Goal: Information Seeking & Learning: Learn about a topic

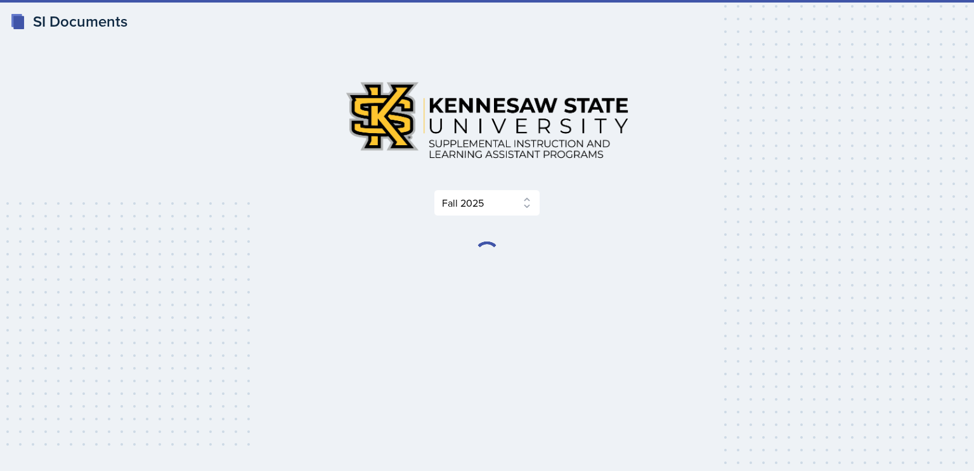
select select "2bed604d-1099-4043-b1bc-2365e8740244"
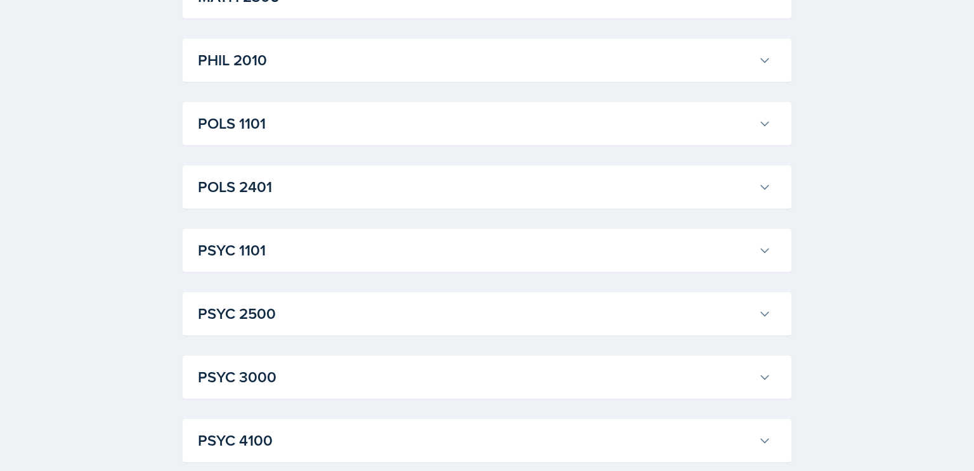
scroll to position [1796, 0]
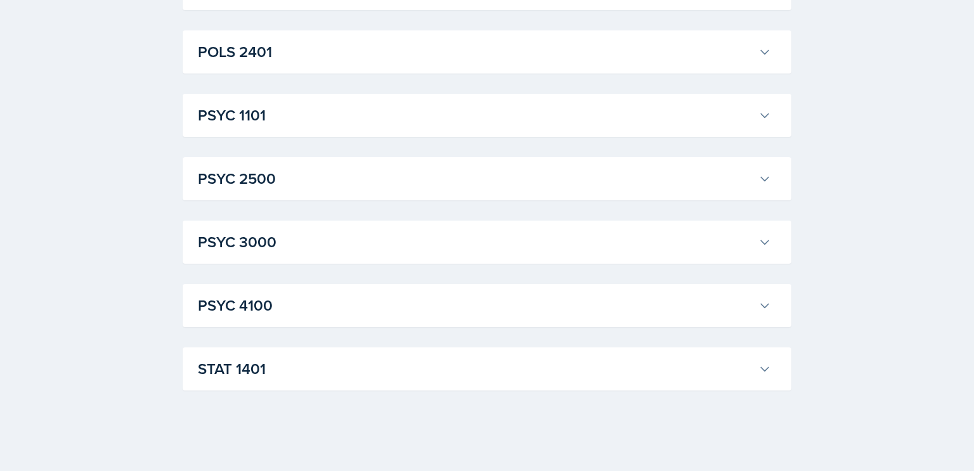
click at [396, 374] on h3 "STAT 1401" at bounding box center [475, 369] width 555 height 23
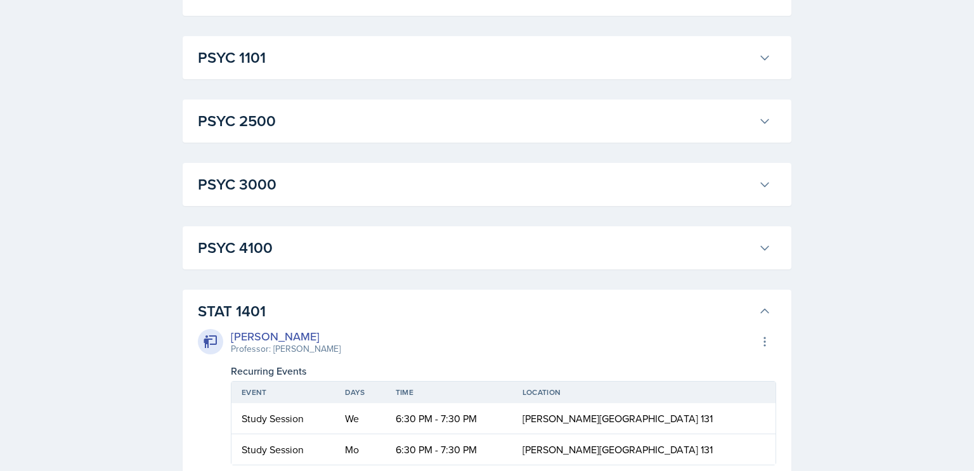
scroll to position [0, 0]
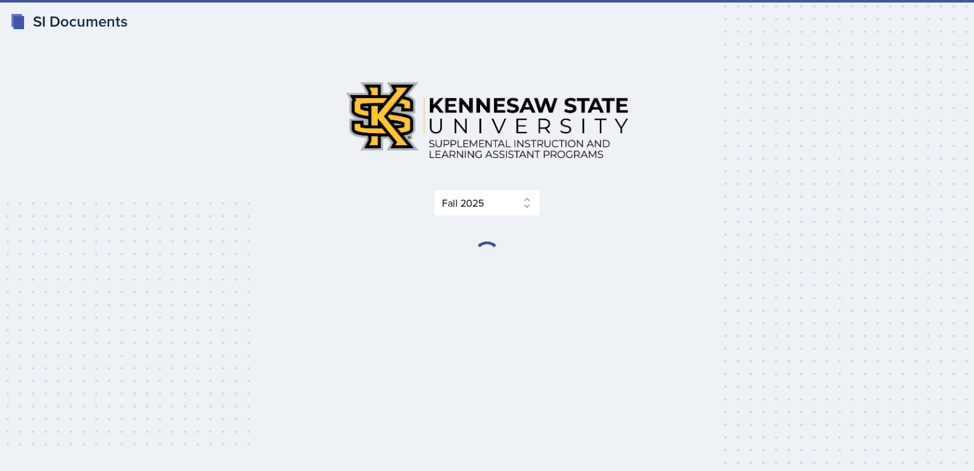
select select "2bed604d-1099-4043-b1bc-2365e8740244"
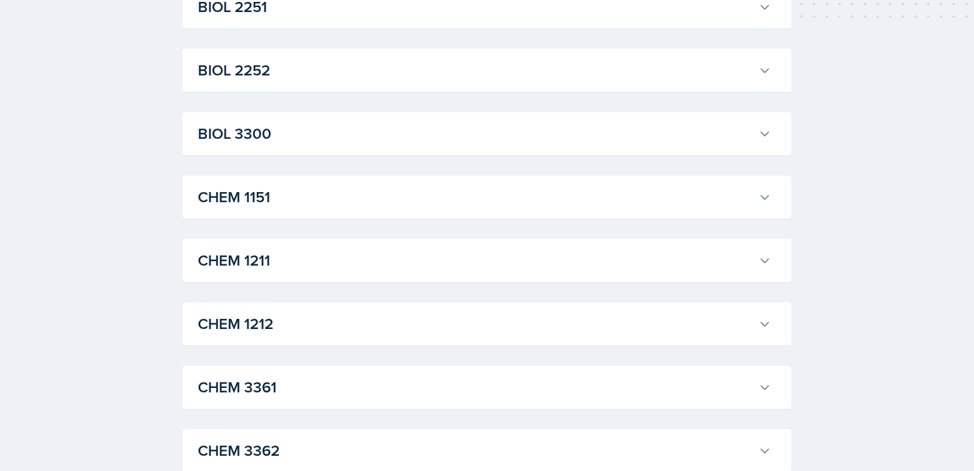
scroll to position [447, 0]
click at [292, 330] on h3 "CHEM 1212" at bounding box center [475, 323] width 555 height 23
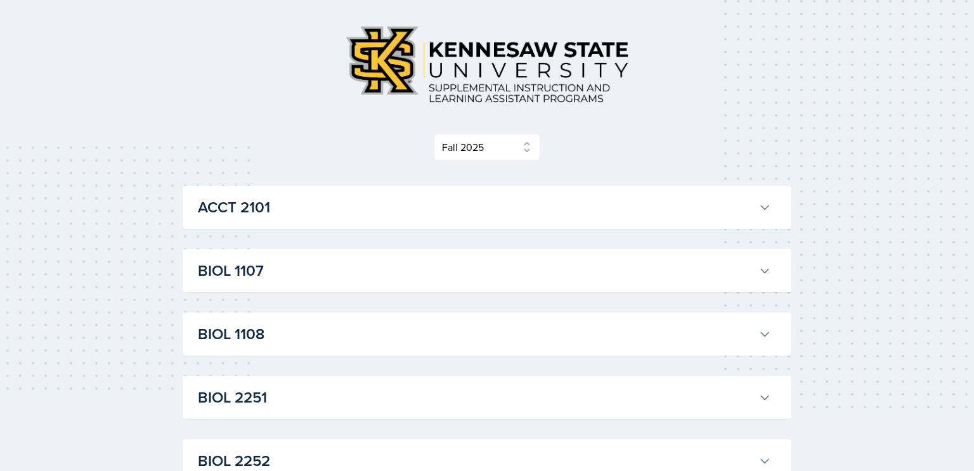
scroll to position [0, 0]
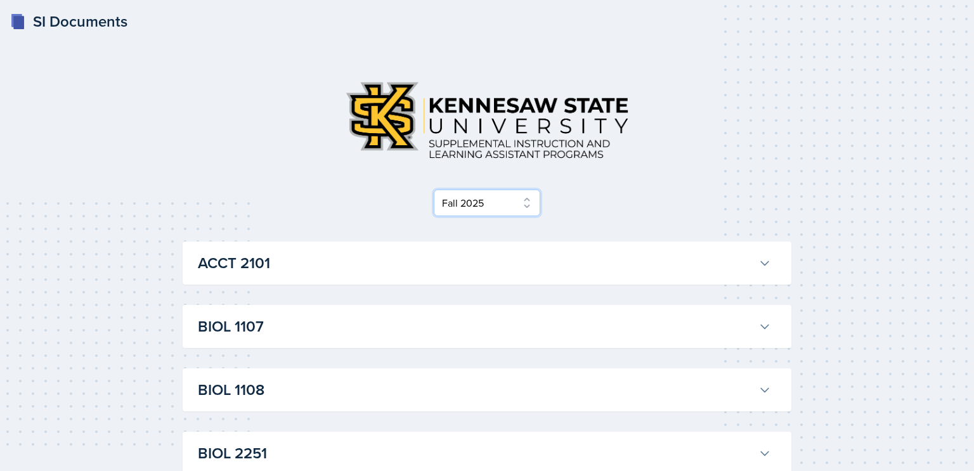
click at [471, 202] on select "Select Semester Fall 2025 Summer 2025 Spring 2025 Fall 2024 Summer 2024 Spring …" at bounding box center [487, 203] width 107 height 27
